Goal: Task Accomplishment & Management: Manage account settings

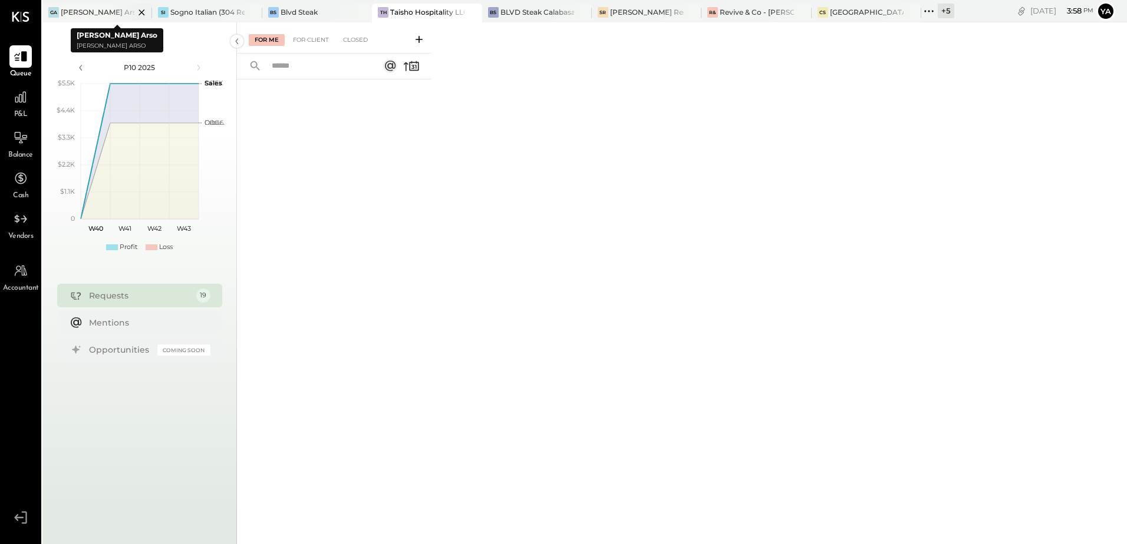
click at [106, 11] on div "GA [PERSON_NAME] Arso" at bounding box center [88, 12] width 92 height 11
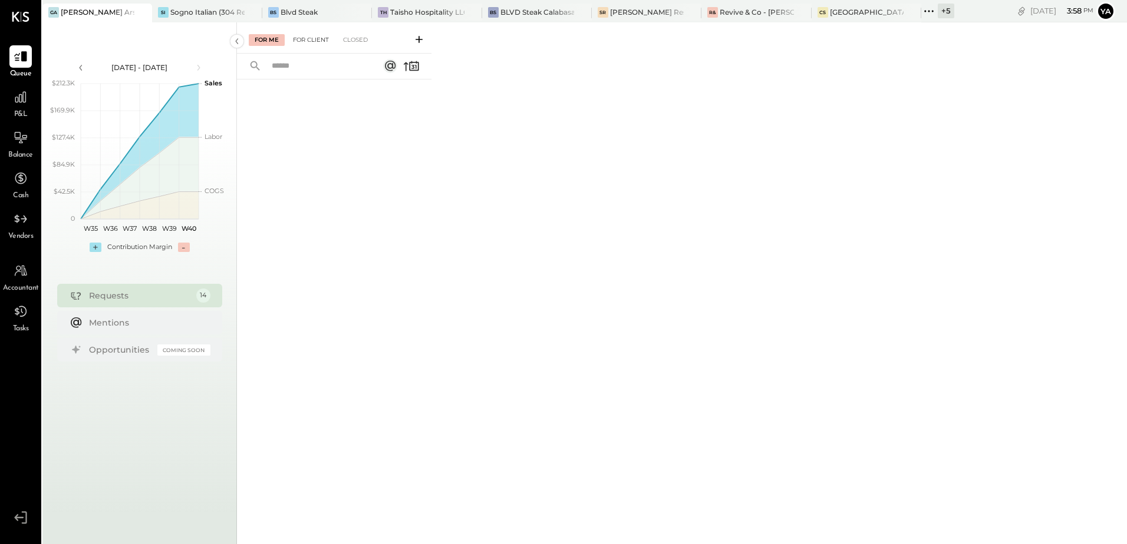
click at [323, 43] on div "For Client" at bounding box center [311, 40] width 48 height 12
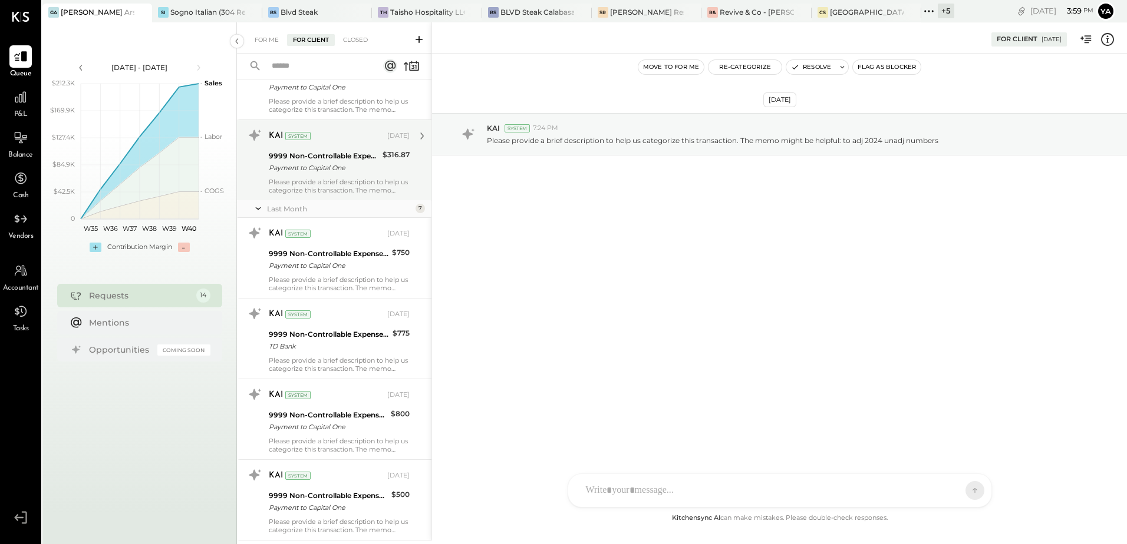
scroll to position [412, 0]
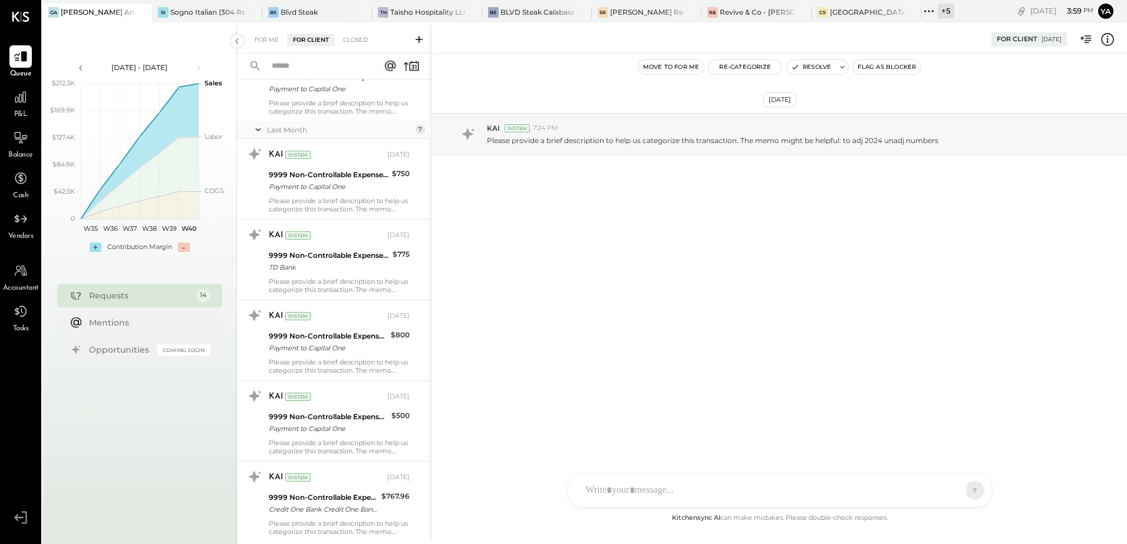
click at [413, 72] on icon at bounding box center [411, 66] width 16 height 16
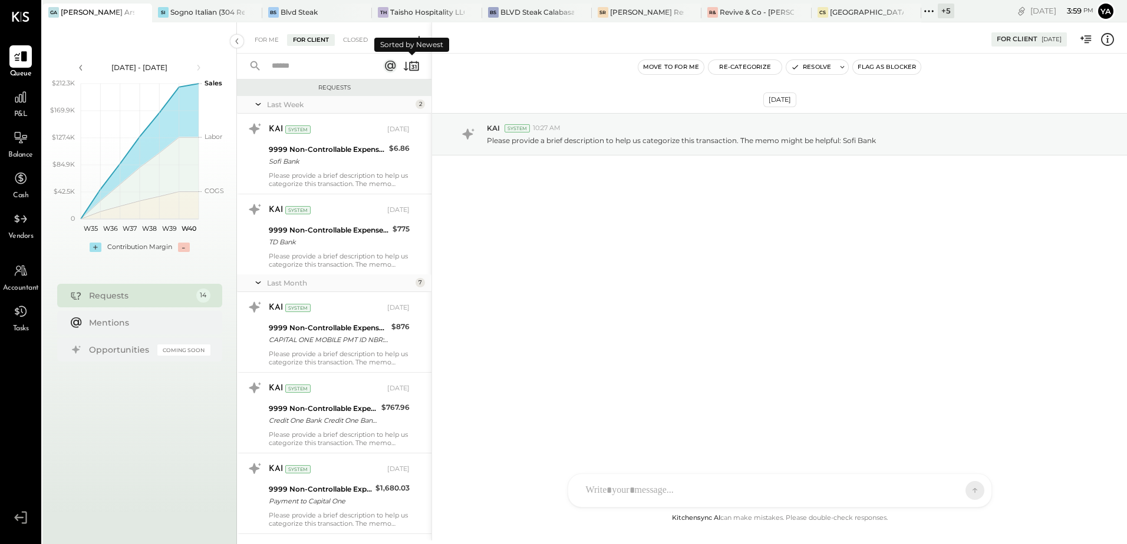
click at [412, 68] on icon at bounding box center [411, 66] width 16 height 16
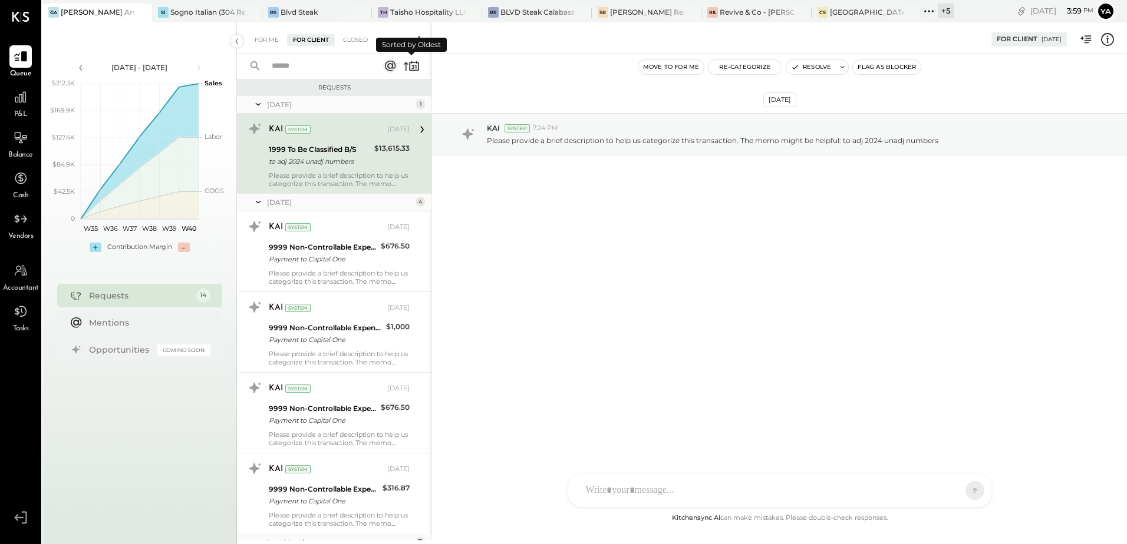
click at [412, 68] on icon at bounding box center [411, 66] width 16 height 16
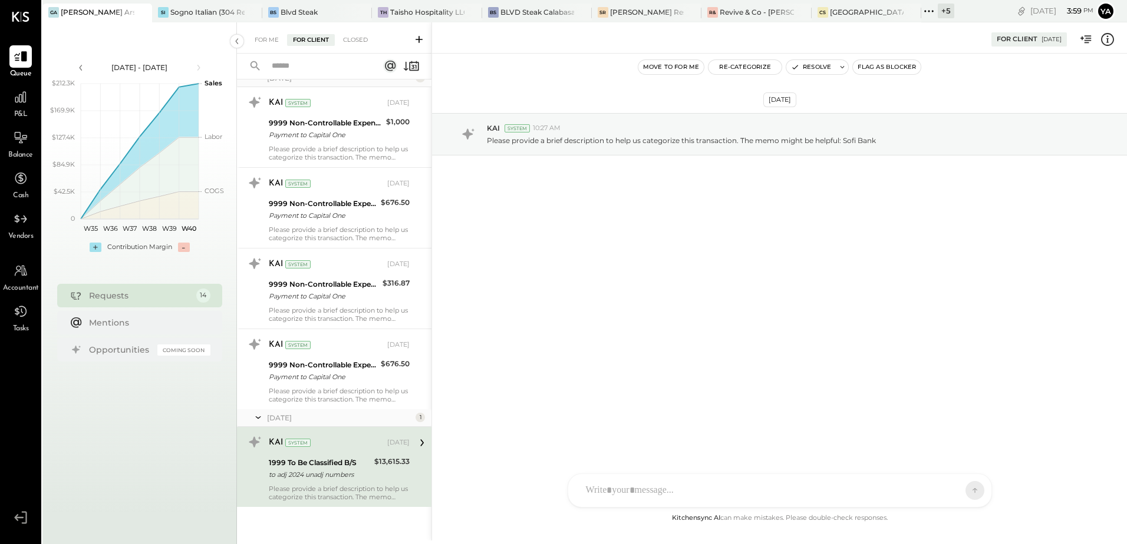
scroll to position [787, 0]
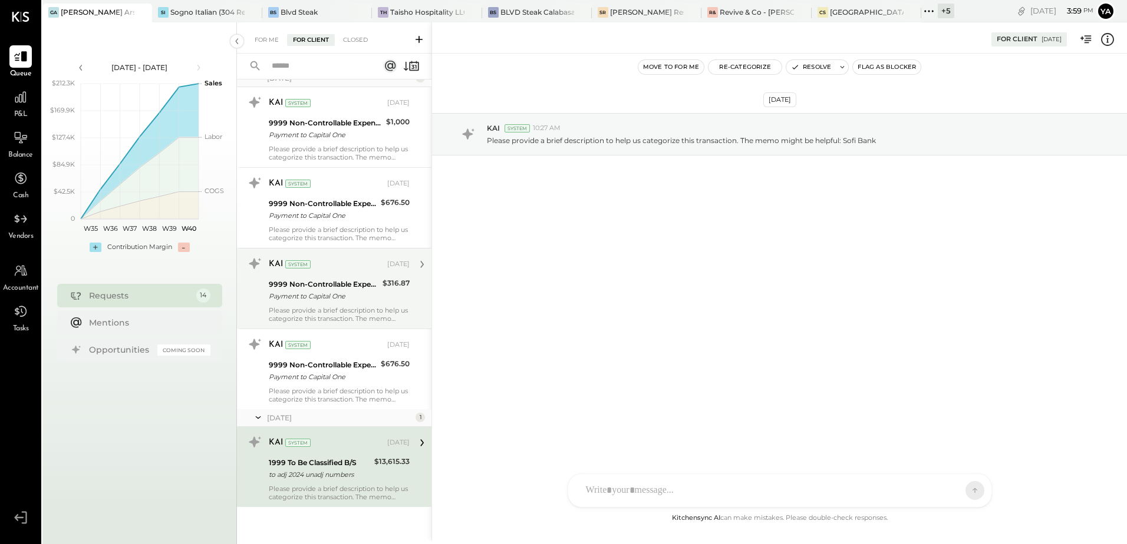
click at [322, 301] on div "Payment to Capital One" at bounding box center [324, 296] width 110 height 12
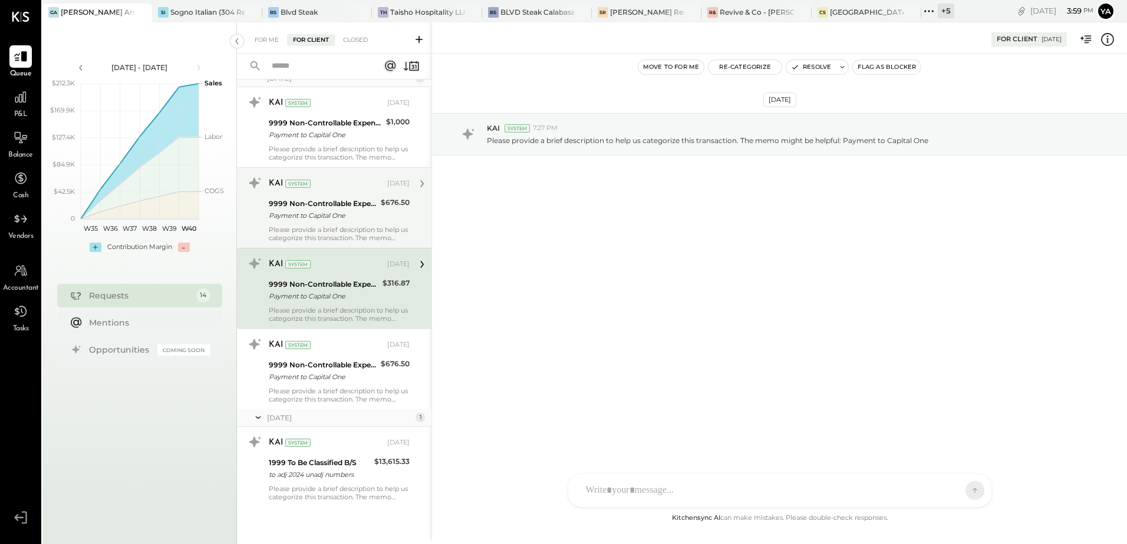
click at [311, 210] on div "Payment to Capital One" at bounding box center [323, 216] width 108 height 12
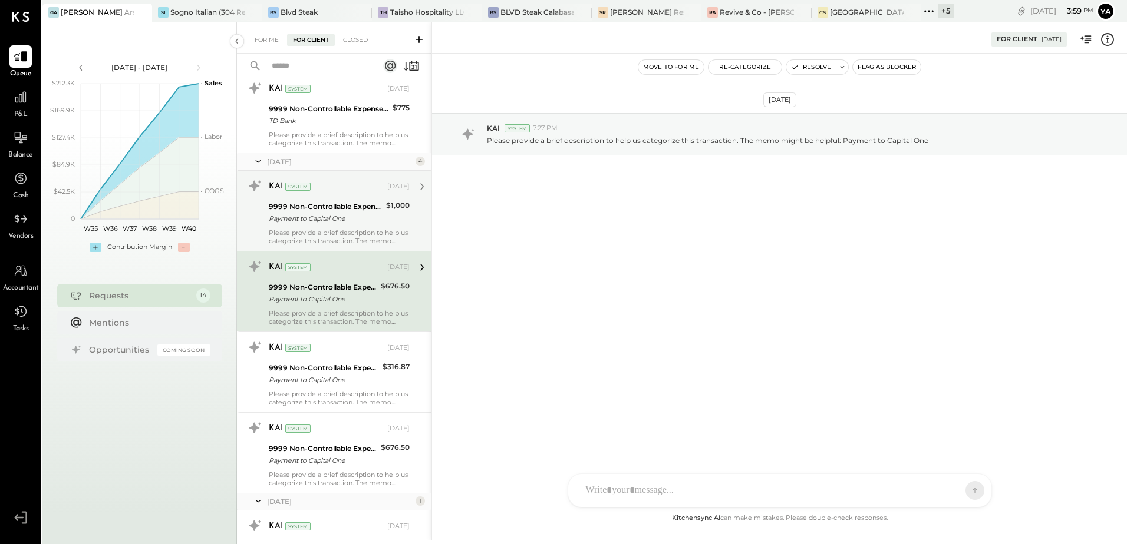
scroll to position [669, 0]
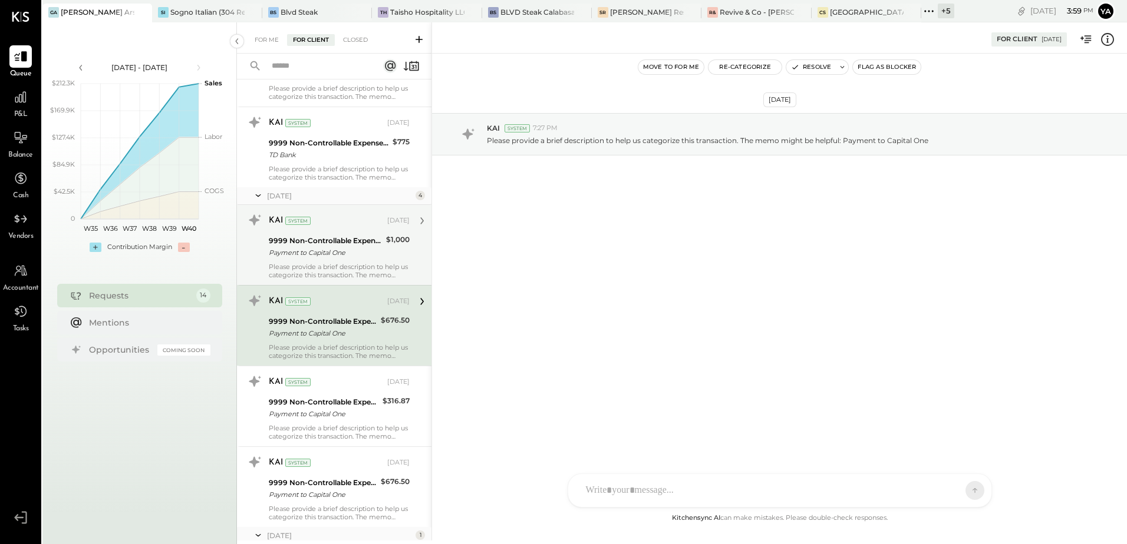
click at [332, 256] on div "Payment to Capital One" at bounding box center [326, 253] width 114 height 12
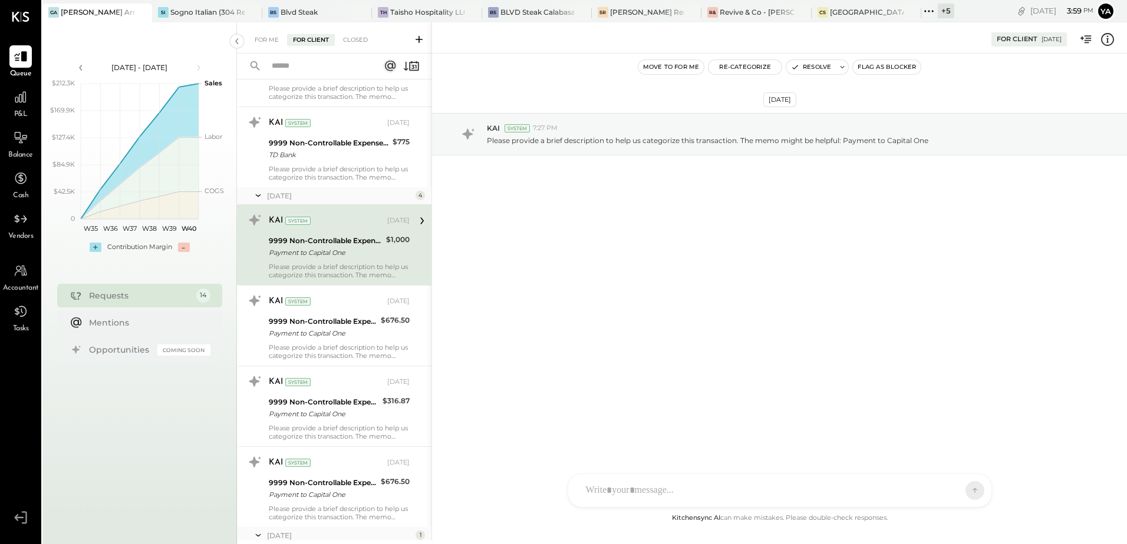
scroll to position [551, 0]
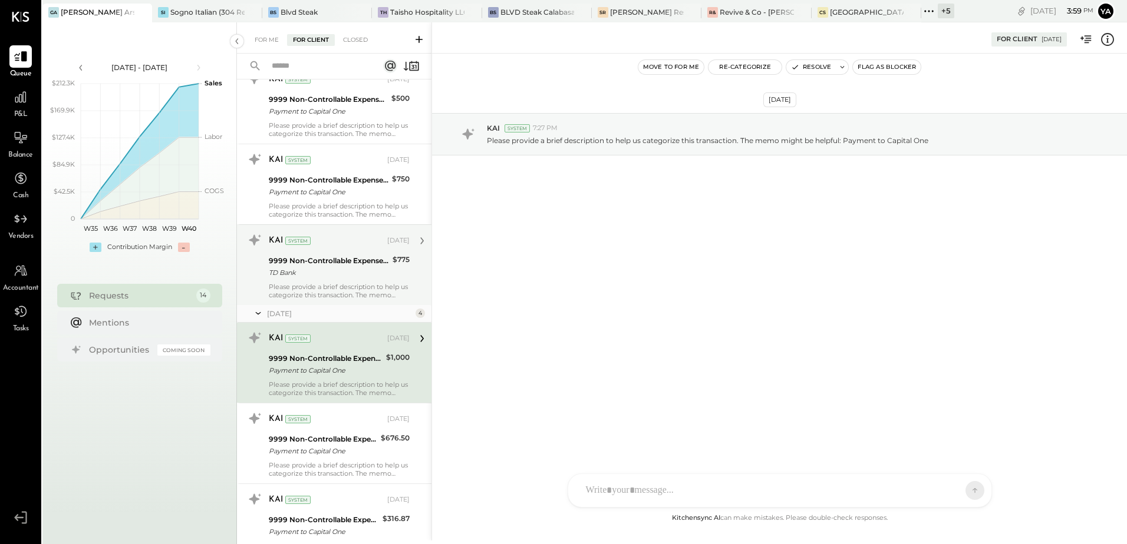
click at [336, 265] on div "9999 Non-Controllable Expenses:Other Income and Expenses:To Be Classified P&L" at bounding box center [329, 261] width 120 height 12
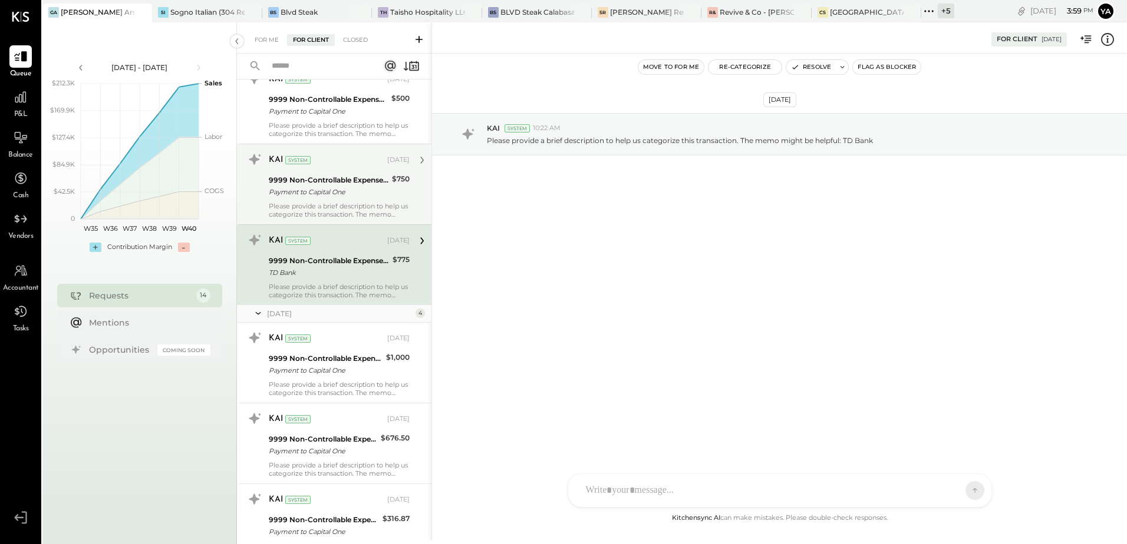
click at [341, 200] on div "KAI System [DATE] 9999 Non-Controllable Expenses:Other Income and Expenses:To B…" at bounding box center [339, 184] width 141 height 68
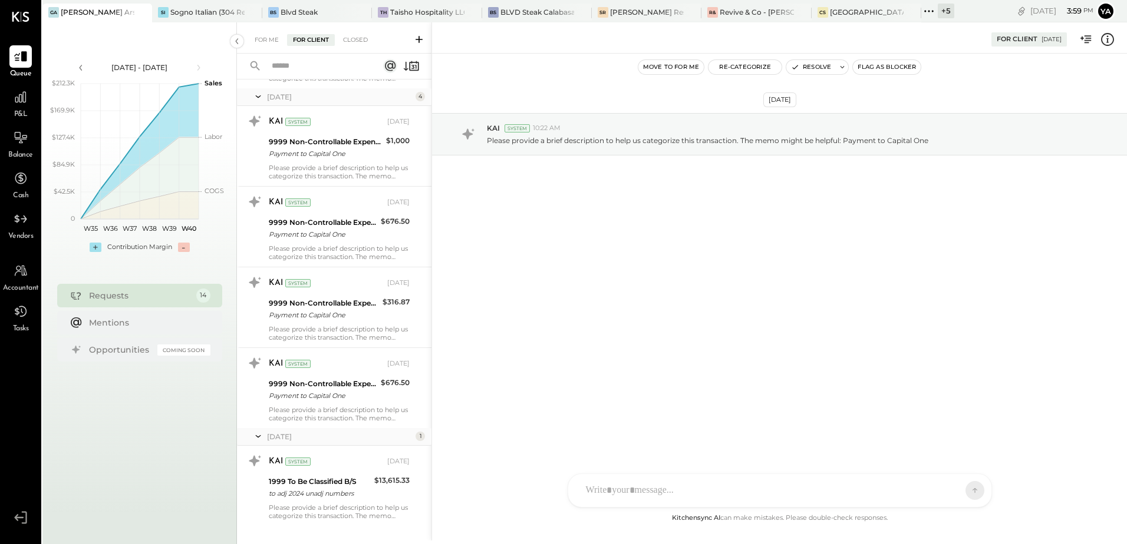
scroll to position [787, 0]
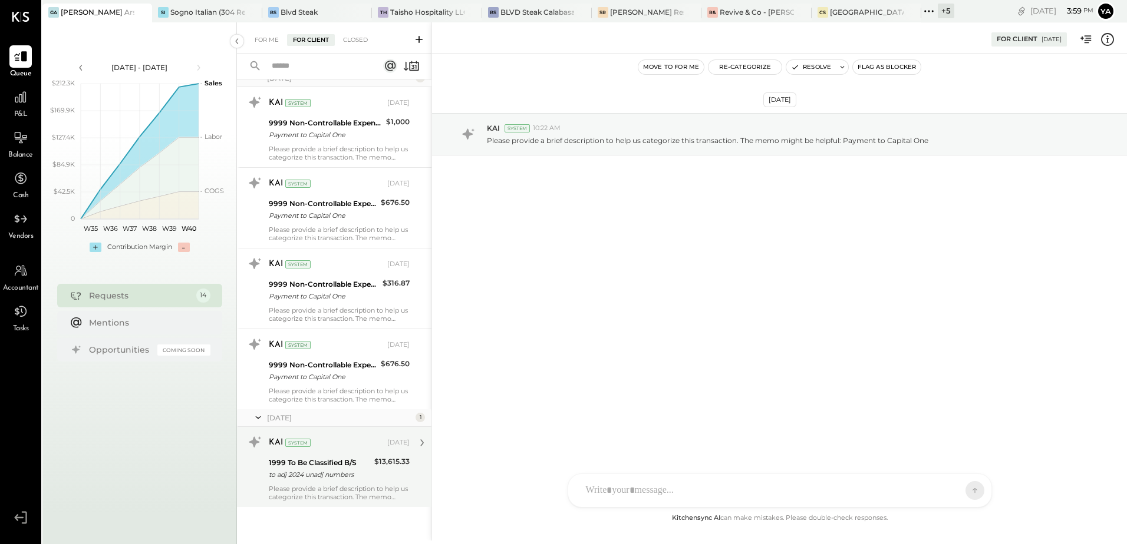
click at [342, 449] on div "KAI System [DATE]" at bounding box center [339, 443] width 141 height 16
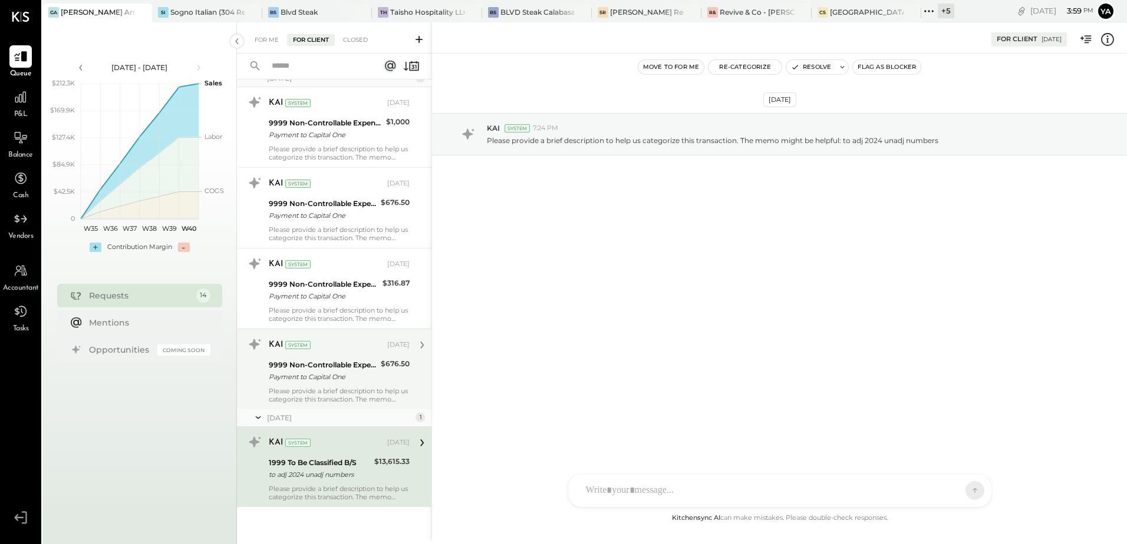
click at [357, 379] on div "Payment to Capital One" at bounding box center [323, 377] width 108 height 12
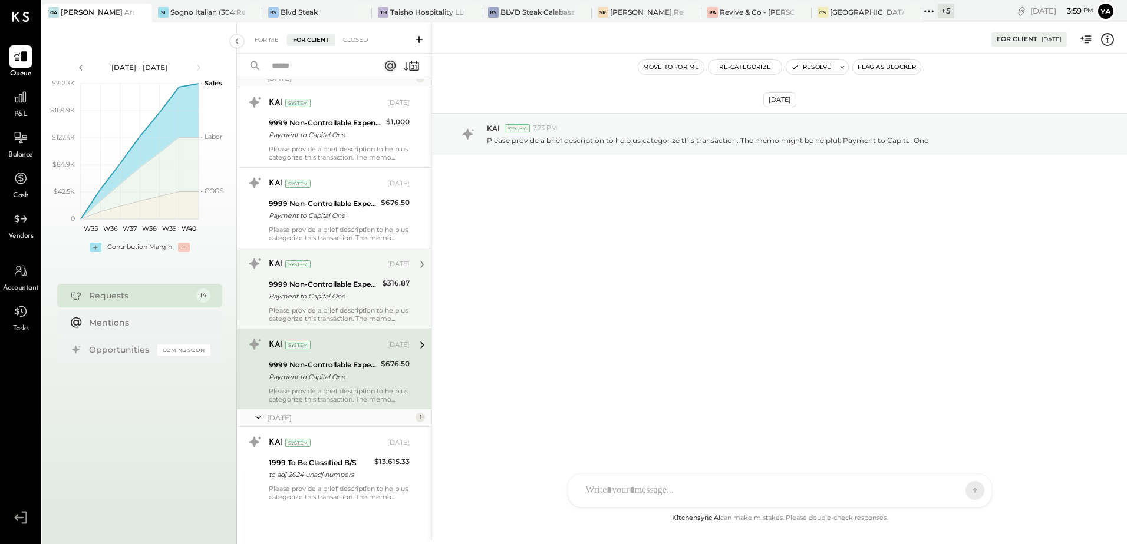
click at [366, 295] on div "Payment to Capital One" at bounding box center [324, 296] width 110 height 12
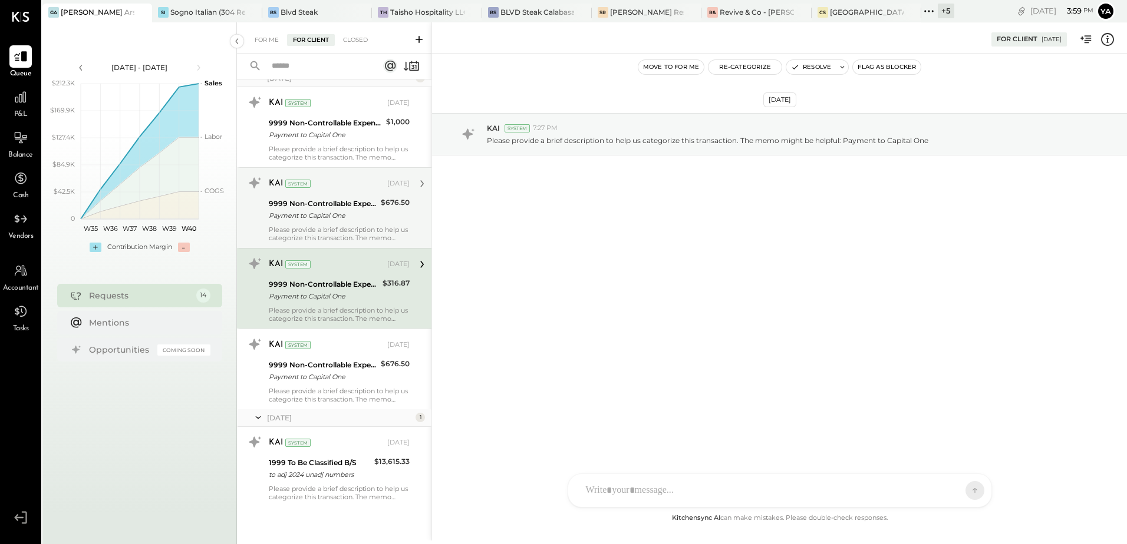
click at [363, 231] on div "Please provide a brief description to help us categorize this transaction. The …" at bounding box center [339, 234] width 141 height 16
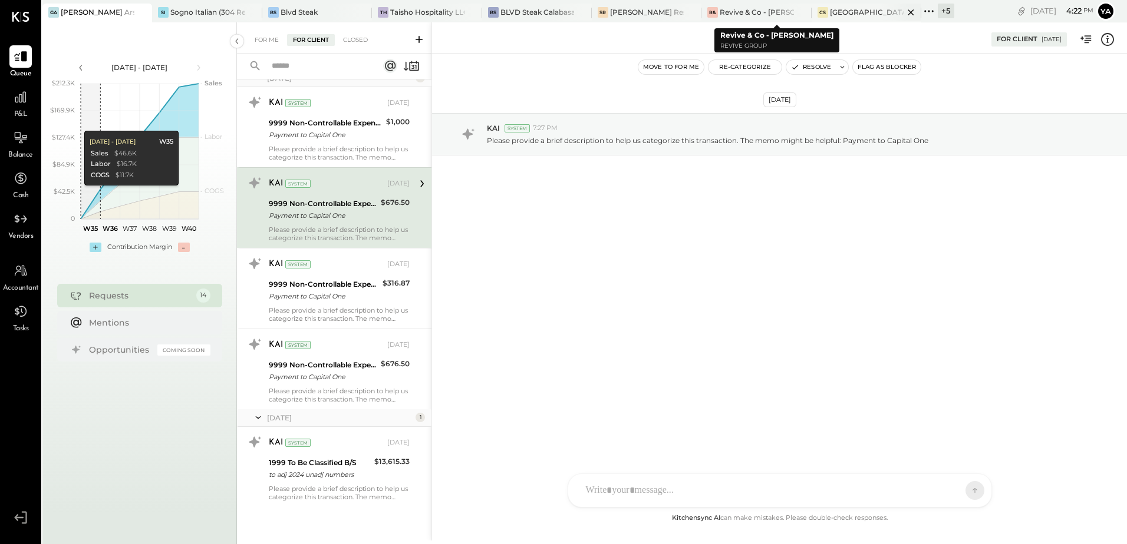
click at [839, 11] on div "[GEOGRAPHIC_DATA][PERSON_NAME]" at bounding box center [867, 12] width 74 height 10
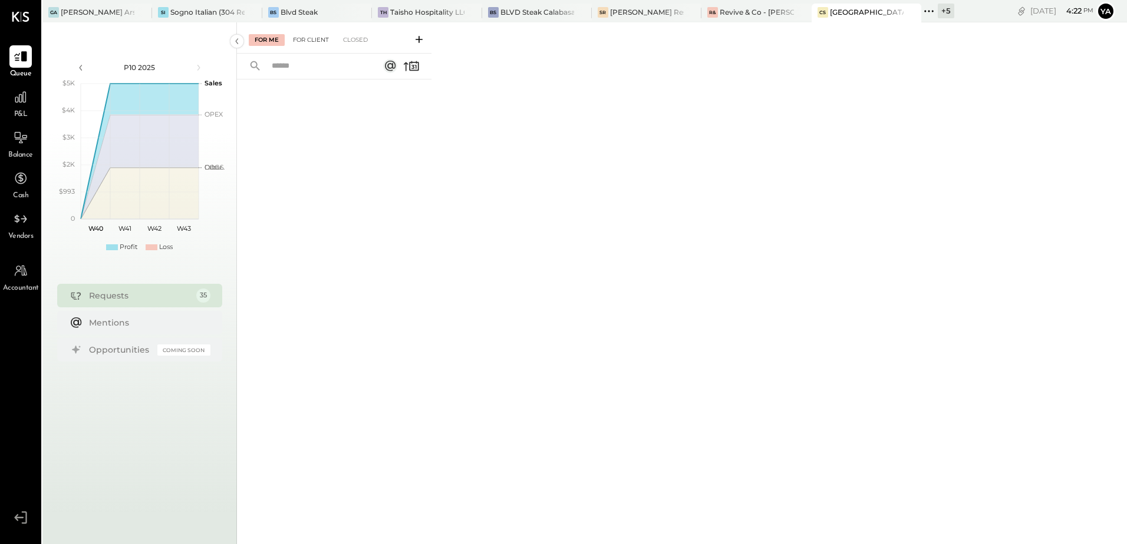
click at [314, 39] on div "For Client" at bounding box center [311, 40] width 48 height 12
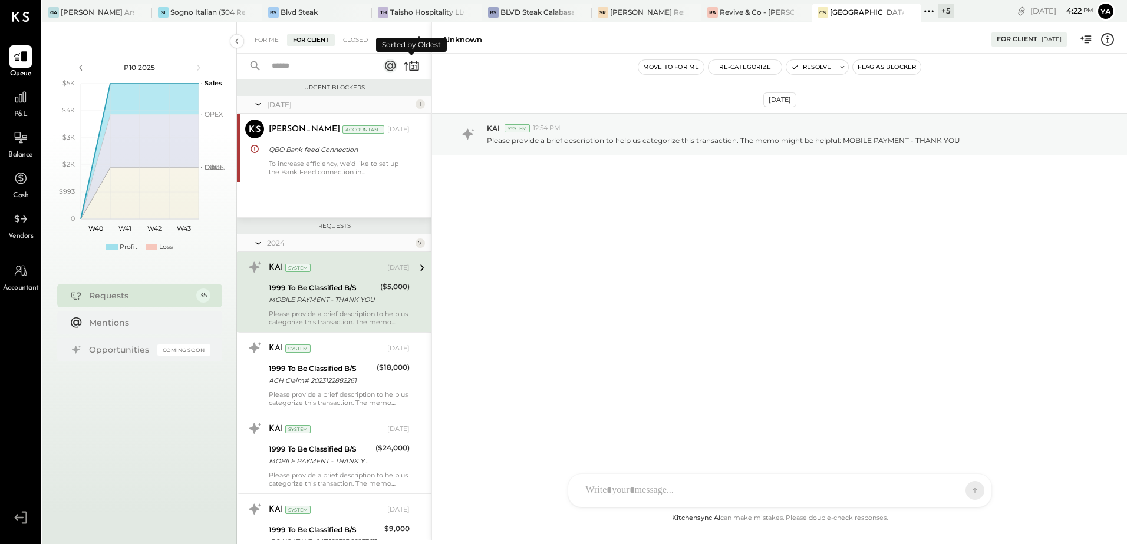
click at [409, 66] on icon at bounding box center [411, 66] width 16 height 16
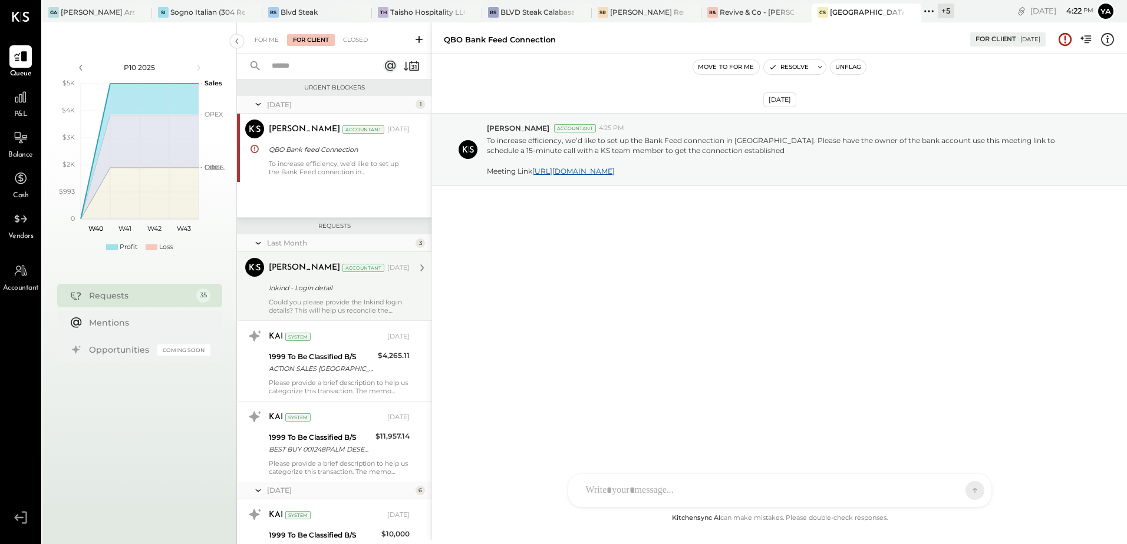
click at [377, 276] on div "[PERSON_NAME] Accountant [DATE]" at bounding box center [339, 268] width 141 height 16
